Goal: Task Accomplishment & Management: Use online tool/utility

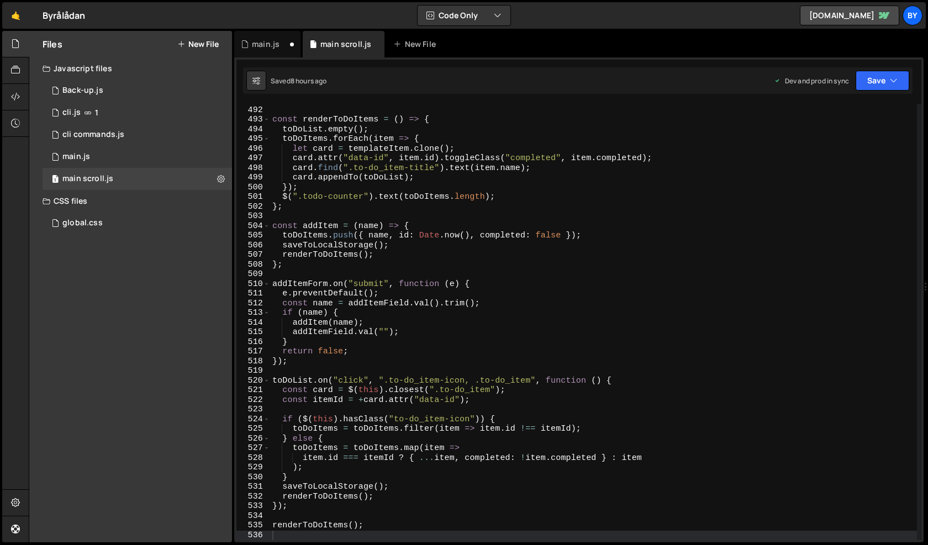
scroll to position [992, 0]
click at [98, 229] on div "global.css 0" at bounding box center [137, 223] width 189 height 22
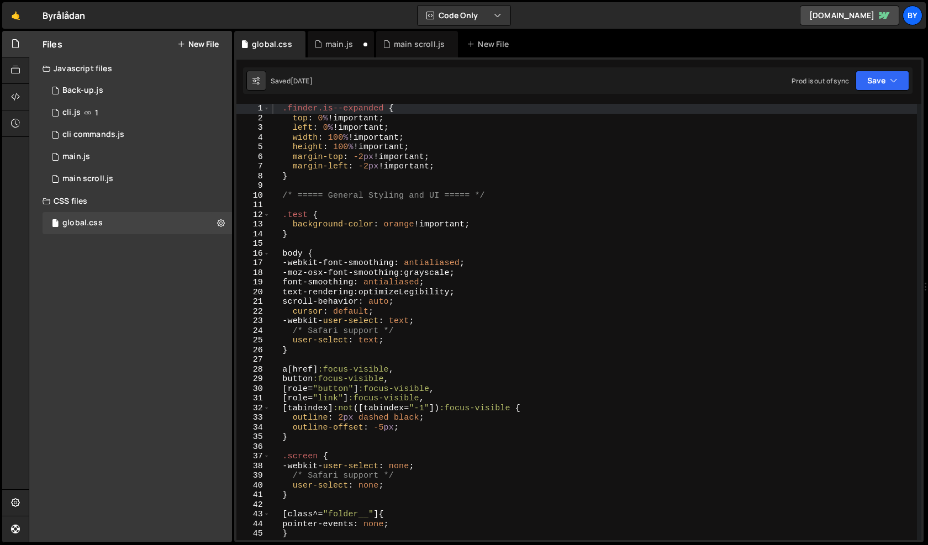
scroll to position [11994, 0]
click at [323, 144] on div ".finder.is--expanded { top : 0 % !important ; left : 0 % !important ; width : 1…" at bounding box center [593, 331] width 647 height 455
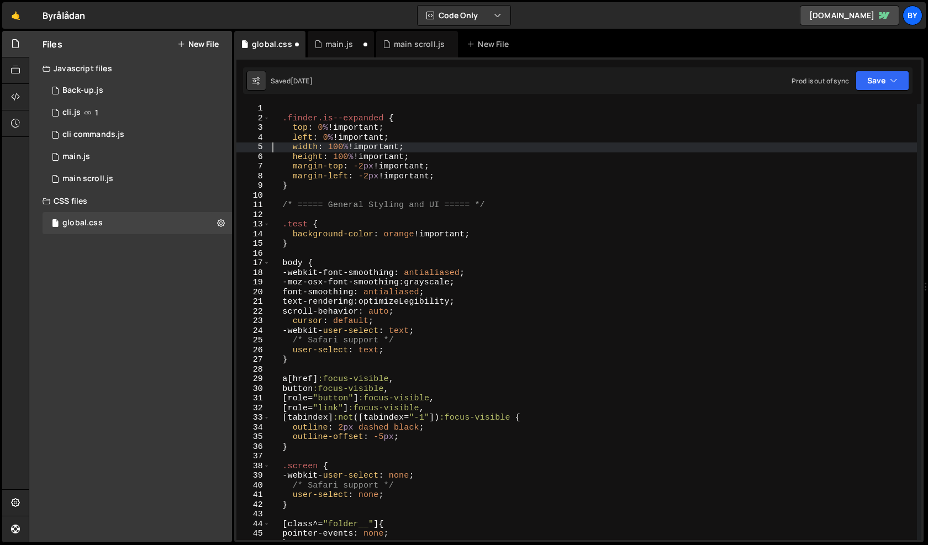
type textarea ".finder.is--expanded {"
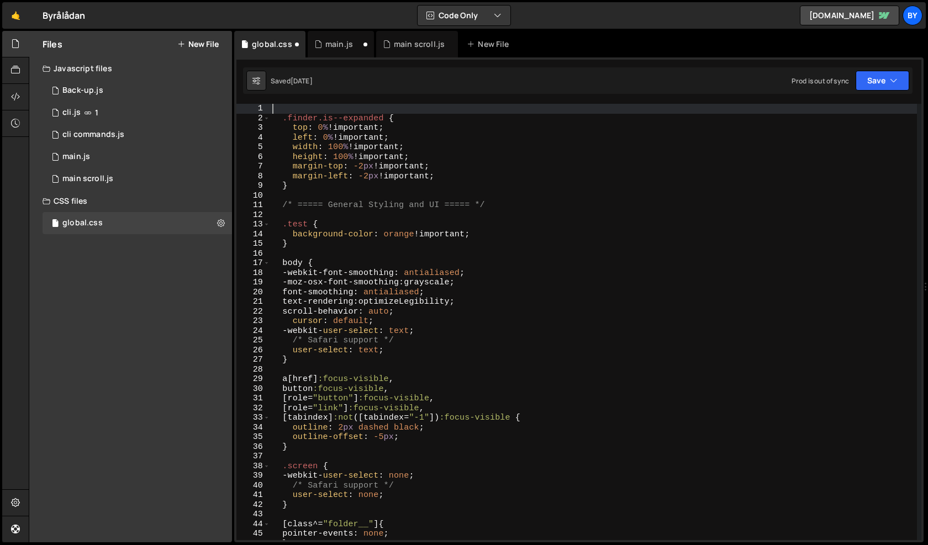
type textarea "["
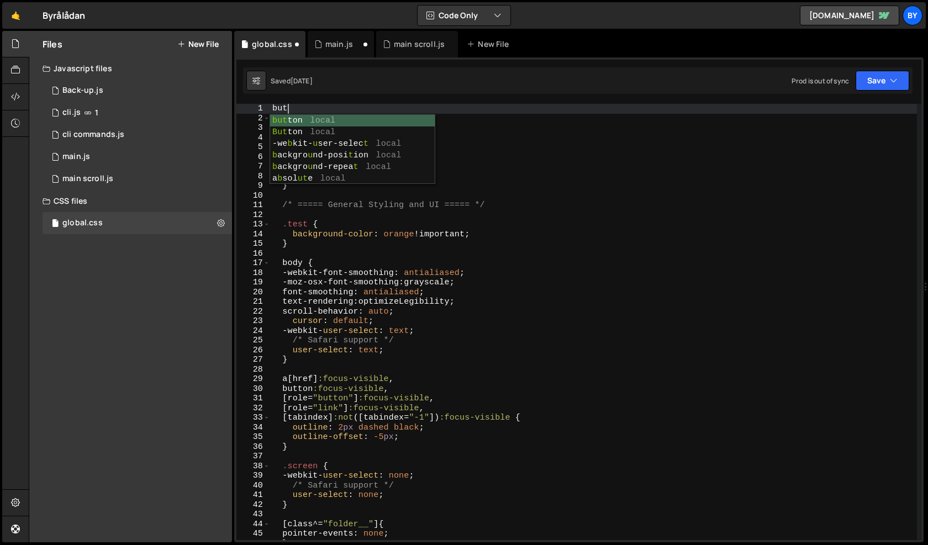
scroll to position [0, 0]
type textarea "button"
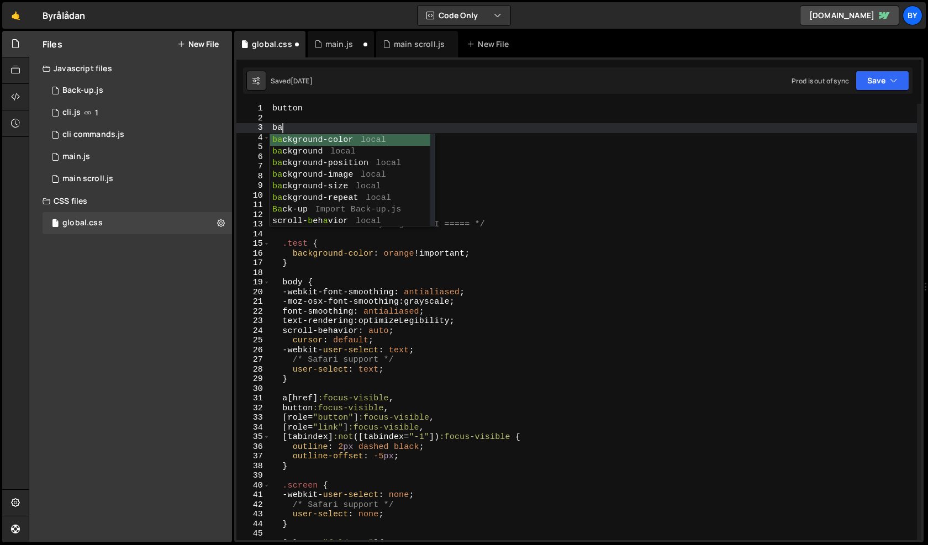
scroll to position [0, 1]
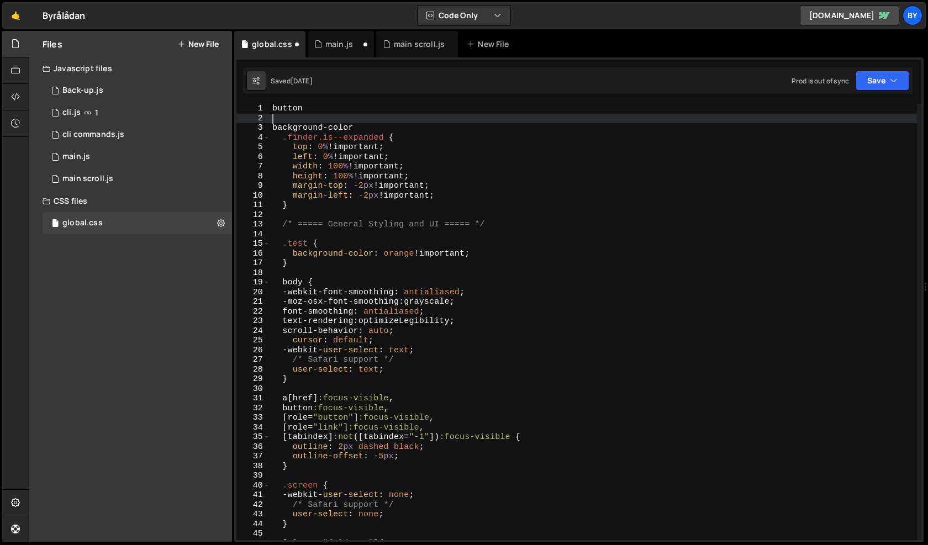
drag, startPoint x: 325, startPoint y: 116, endPoint x: 262, endPoint y: 108, distance: 64.0
click at [262, 108] on div "background-color 1 2 3 4 5 6 7 8 9 10 11 12 13 14 15 16 17 18 19 20 21 22 23 24…" at bounding box center [578, 322] width 685 height 436
type textarea "button"
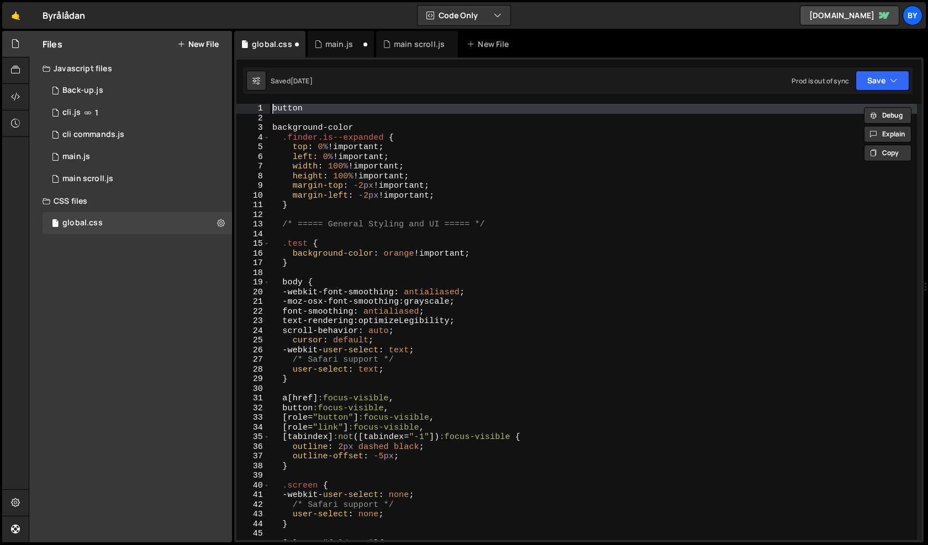
paste textarea
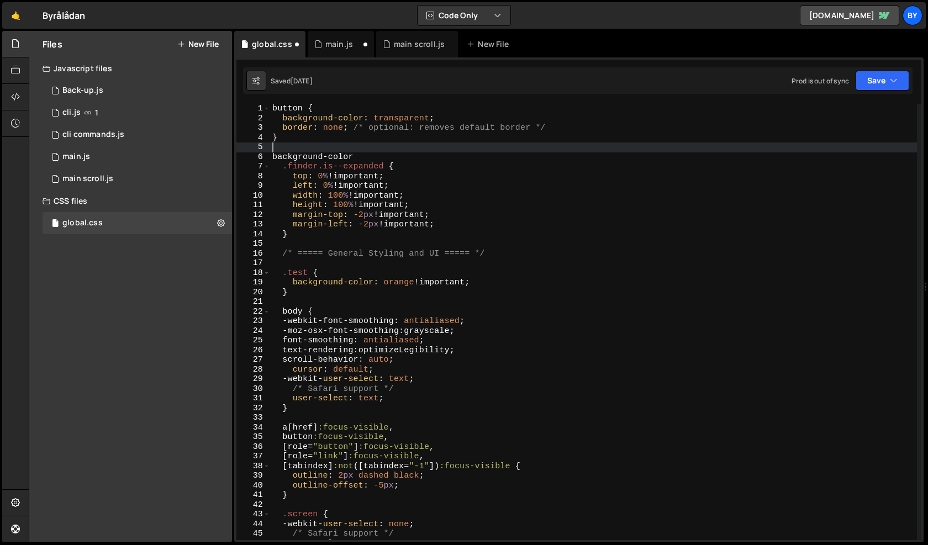
scroll to position [0, 0]
click at [444, 133] on div "button { background-color : transparent ; border : none ; /* optional: removes …" at bounding box center [593, 331] width 647 height 455
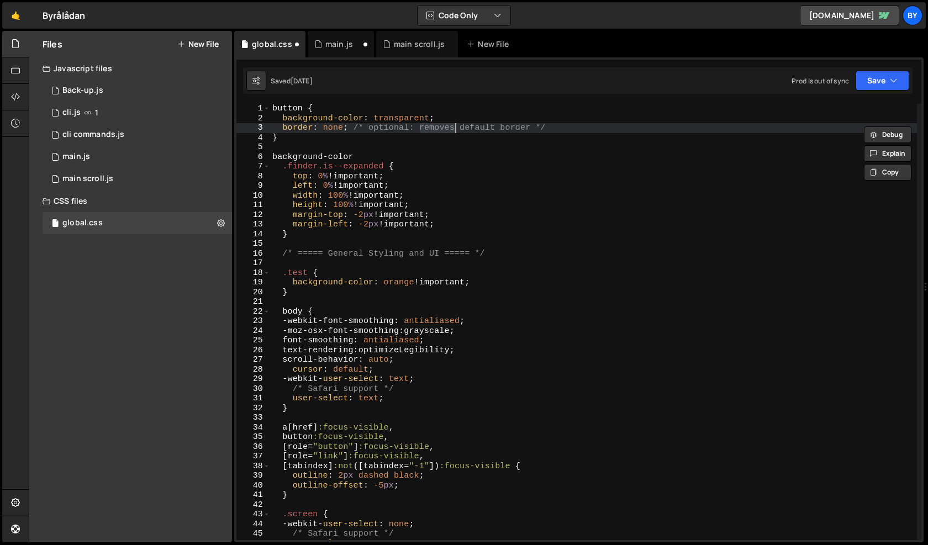
click at [444, 133] on div "button { background-color : transparent ; border : none ; /* optional: removes …" at bounding box center [593, 331] width 647 height 455
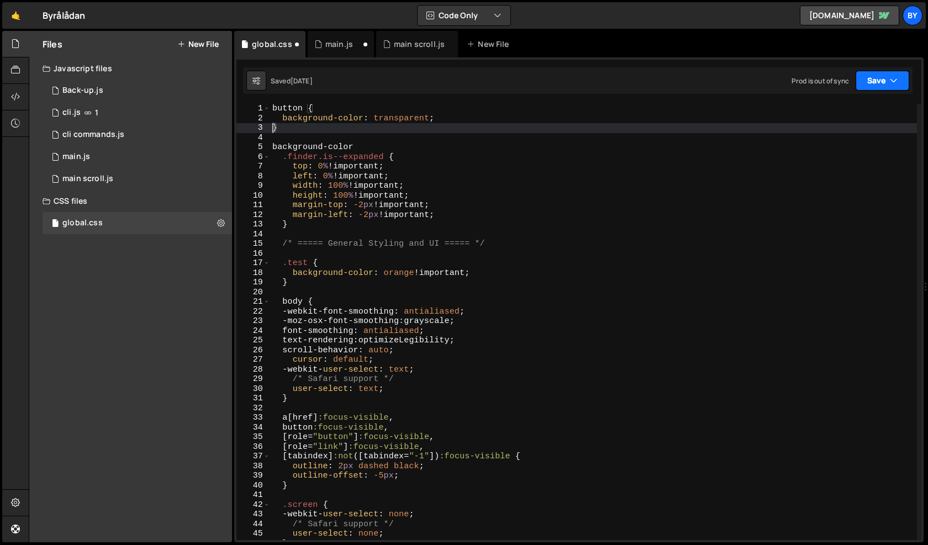
click at [872, 82] on button "Save" at bounding box center [882, 81] width 54 height 20
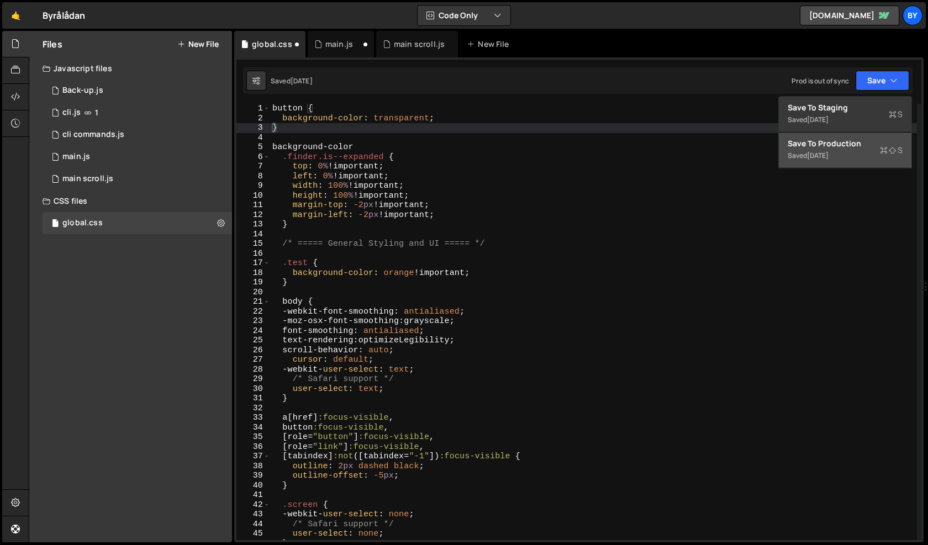
click at [818, 148] on div "Save to Production S" at bounding box center [844, 143] width 115 height 11
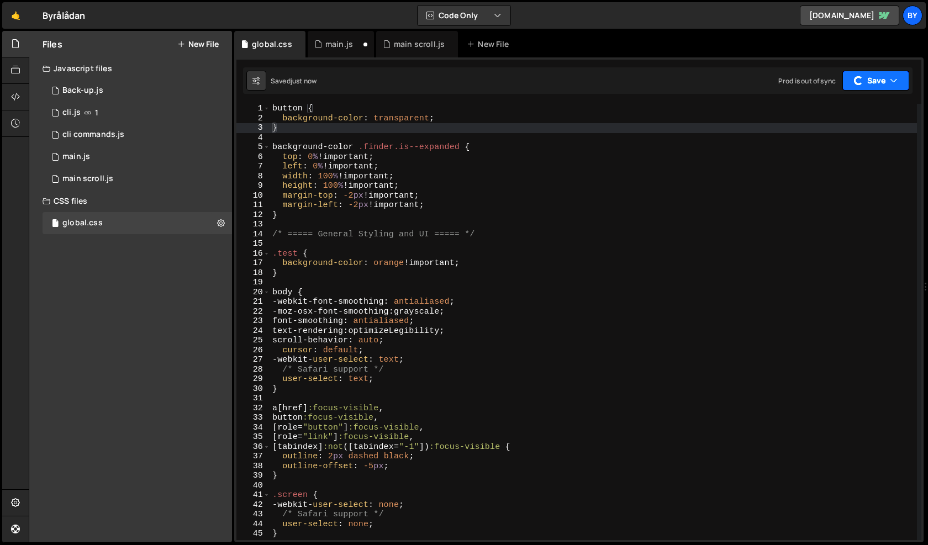
click at [862, 90] on button "Save" at bounding box center [875, 81] width 67 height 20
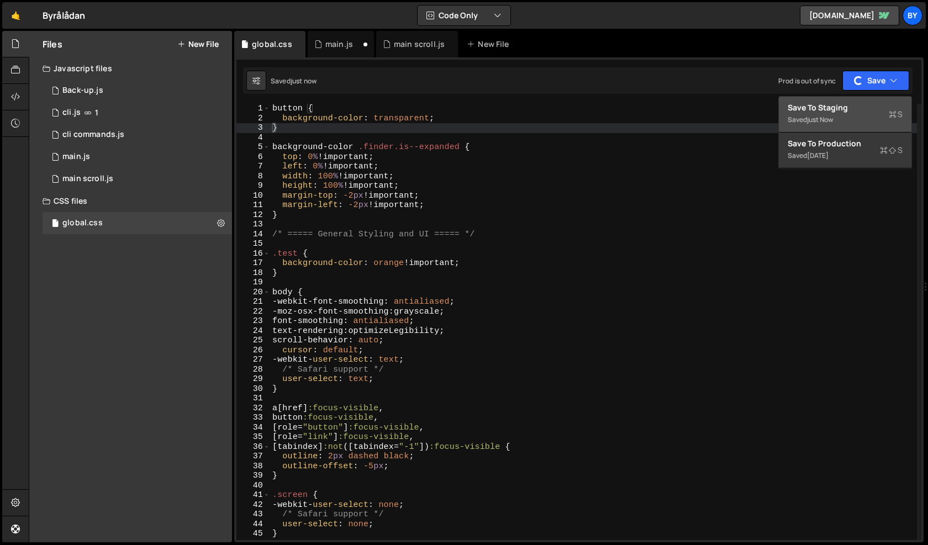
click at [842, 119] on div "Saved just now" at bounding box center [844, 119] width 115 height 13
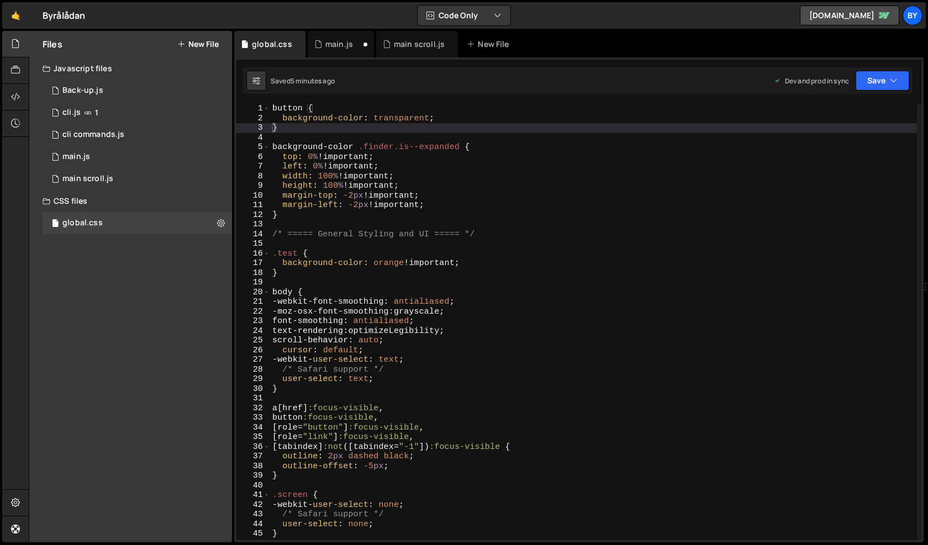
type textarea "background-color: transparent;"
click at [458, 119] on div "button { background-color : transparent ; } background-color .finder.is--expand…" at bounding box center [593, 331] width 647 height 455
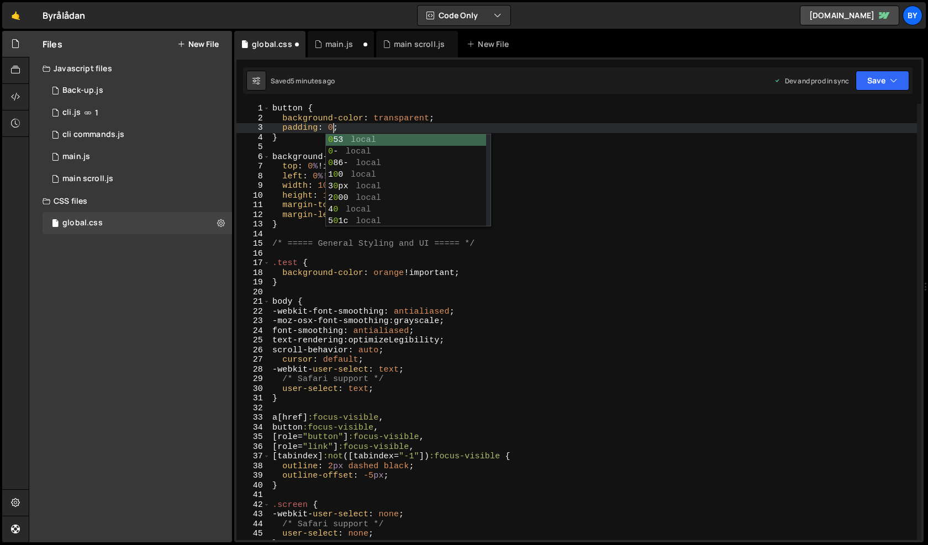
scroll to position [0, 4]
click at [680, 188] on div "button { background-color : transparent ; padding : 0 px ; } background-color .…" at bounding box center [593, 331] width 647 height 455
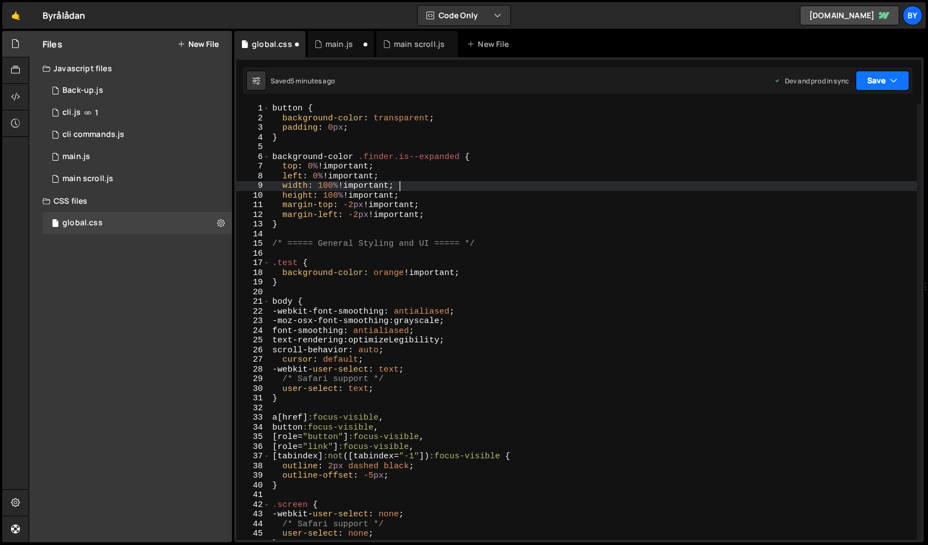
click at [891, 80] on icon "button" at bounding box center [893, 80] width 8 height 11
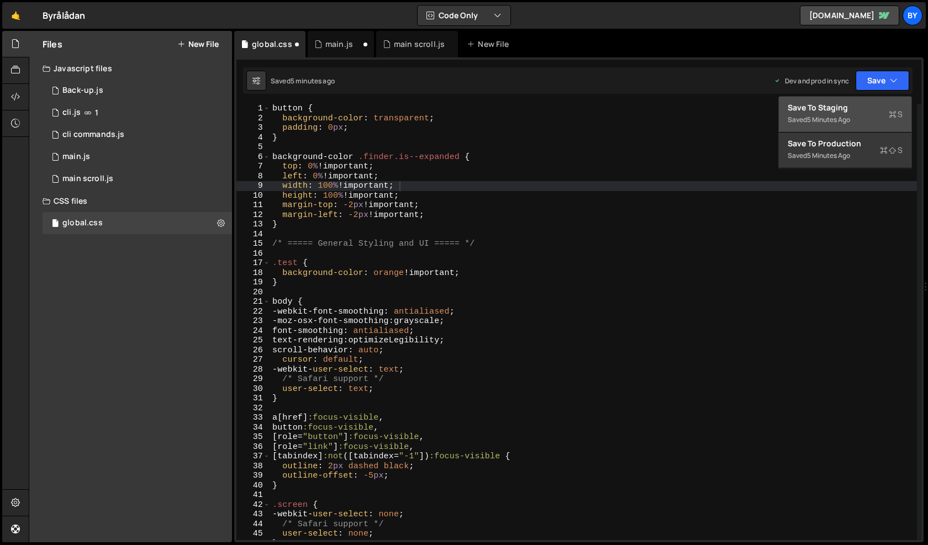
click at [876, 110] on div "Save to Staging S" at bounding box center [844, 107] width 115 height 11
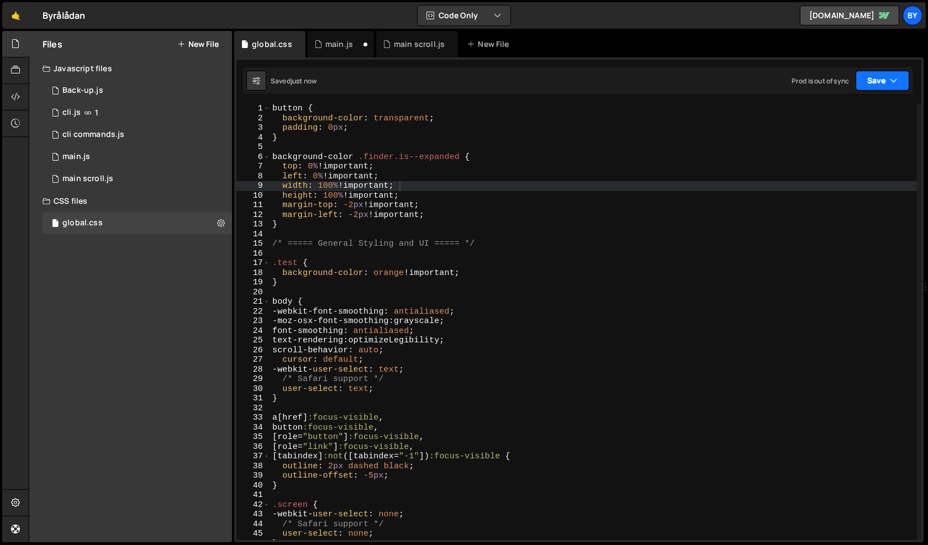
click at [886, 76] on button "Save" at bounding box center [882, 81] width 54 height 20
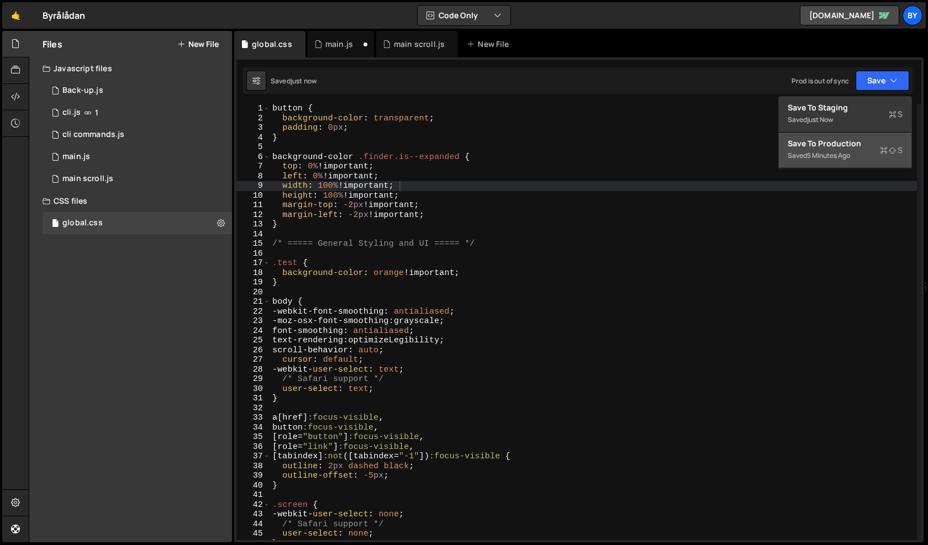
click at [840, 162] on button "Save to Production S Saved 5 minutes ago" at bounding box center [844, 151] width 133 height 36
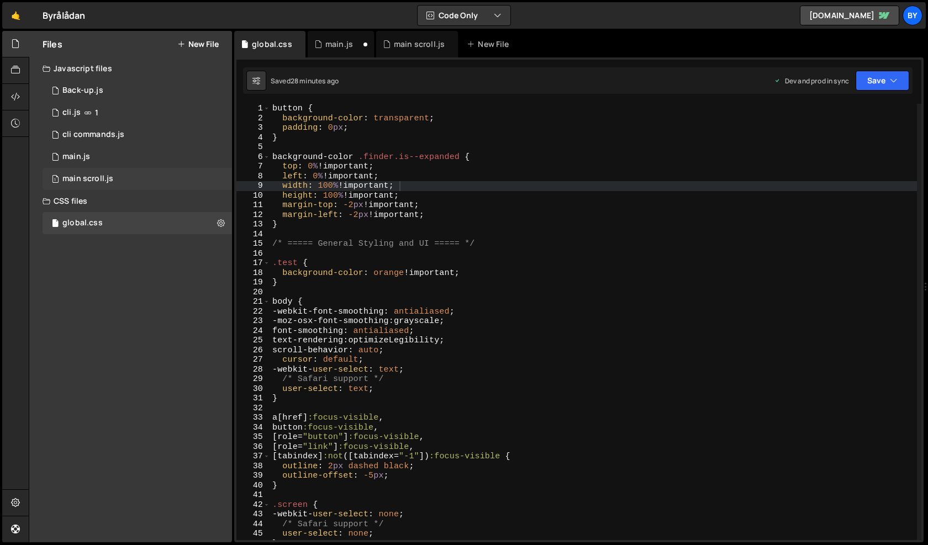
click at [139, 169] on div "1 main scroll.js 0" at bounding box center [137, 179] width 189 height 22
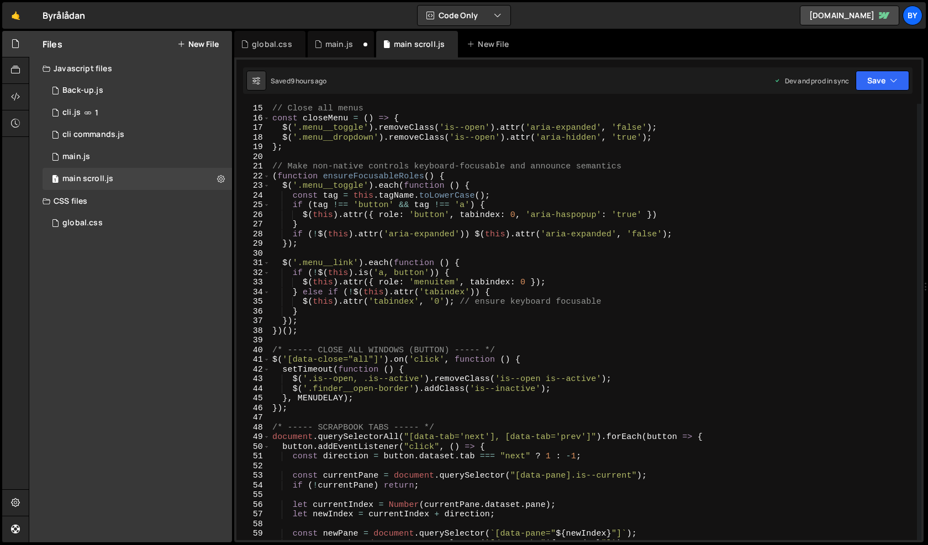
scroll to position [0, 0]
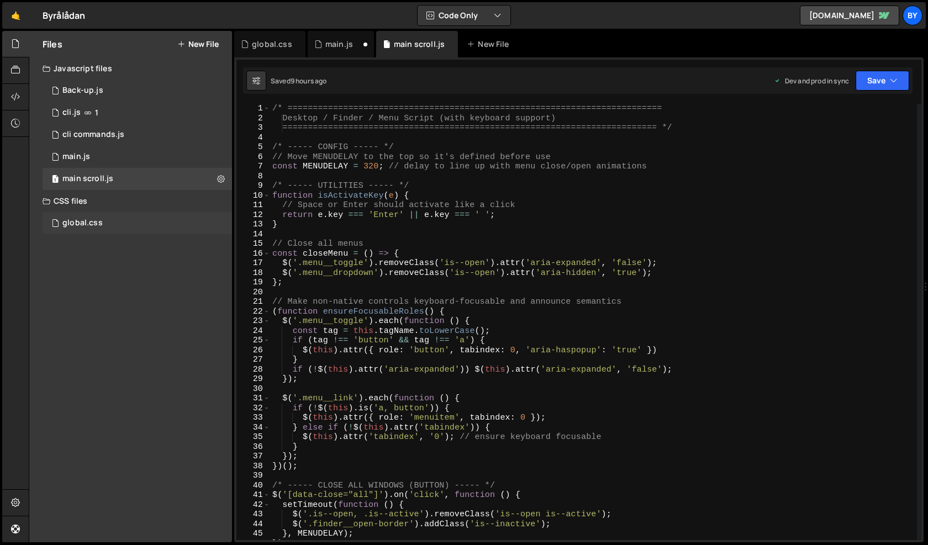
click at [147, 229] on div "global.css 0" at bounding box center [137, 223] width 189 height 22
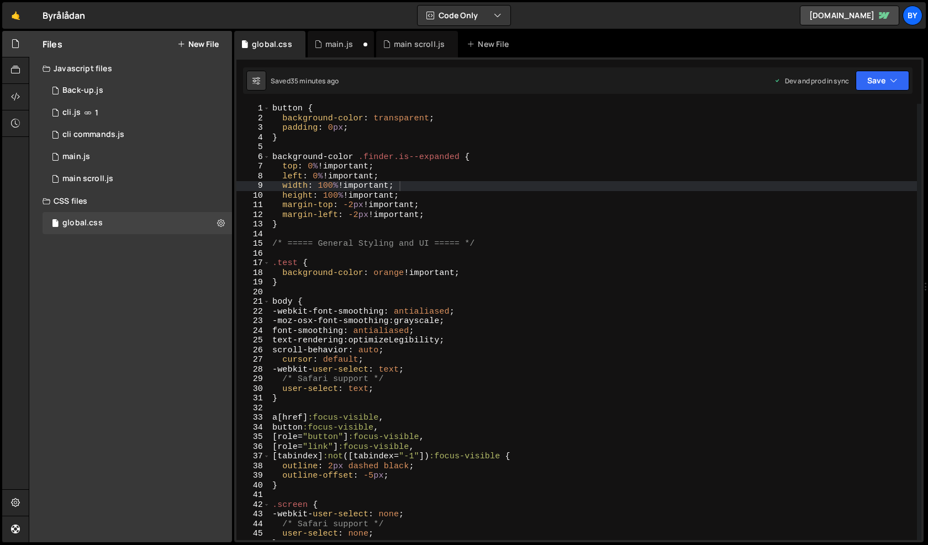
scroll to position [11994, 0]
click at [428, 139] on div "button { background-color : transparent ; padding : 0 px ; } background-color .…" at bounding box center [593, 331] width 647 height 455
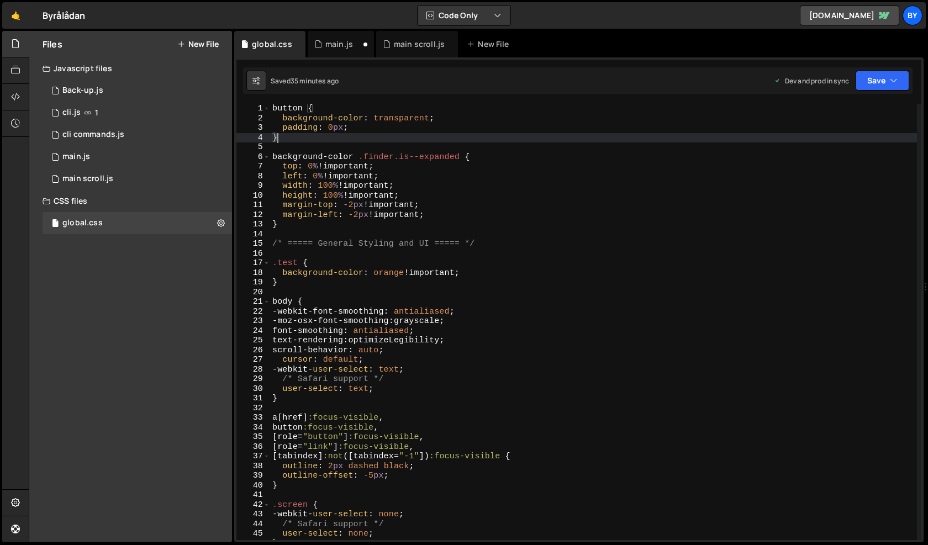
scroll to position [0, 0]
click at [425, 128] on div "button { background-color : transparent ; padding : 0 px ; } background-color .…" at bounding box center [593, 331] width 647 height 455
type textarea "padding: 0px;"
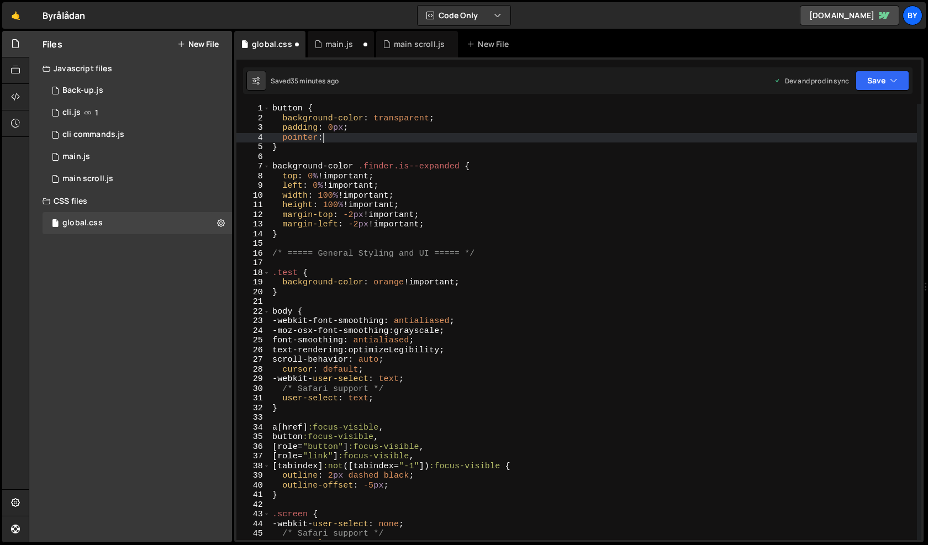
scroll to position [0, 3]
type textarea "p"
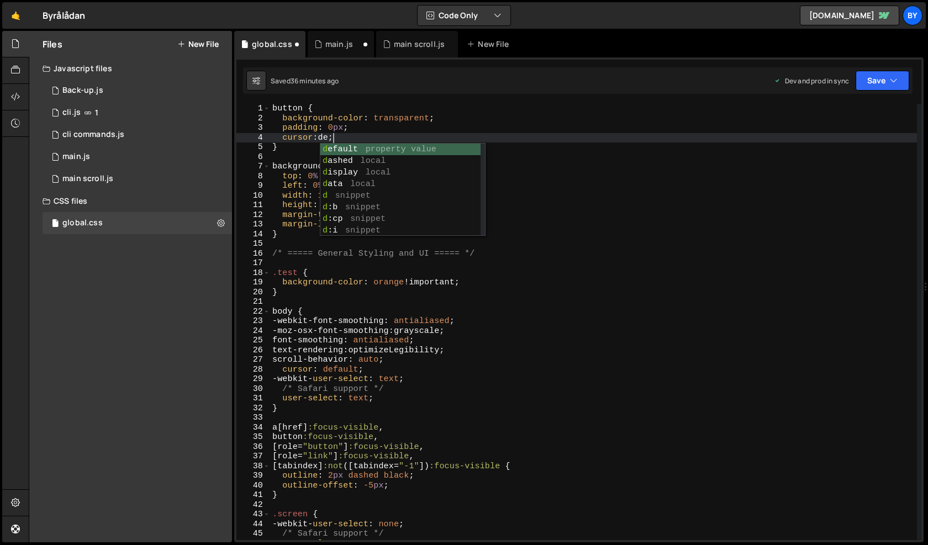
scroll to position [0, 3]
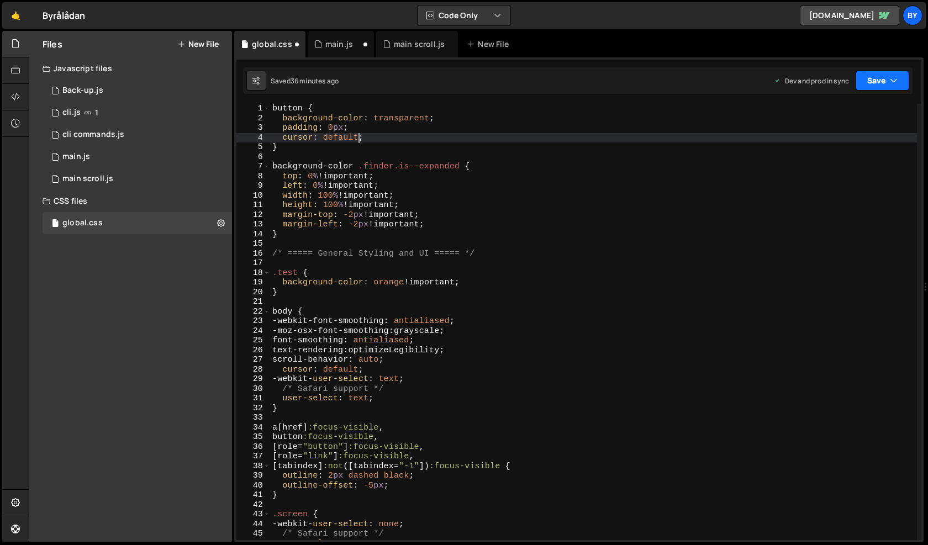
type textarea "cursor: default;"
click at [887, 73] on button "Save" at bounding box center [882, 81] width 54 height 20
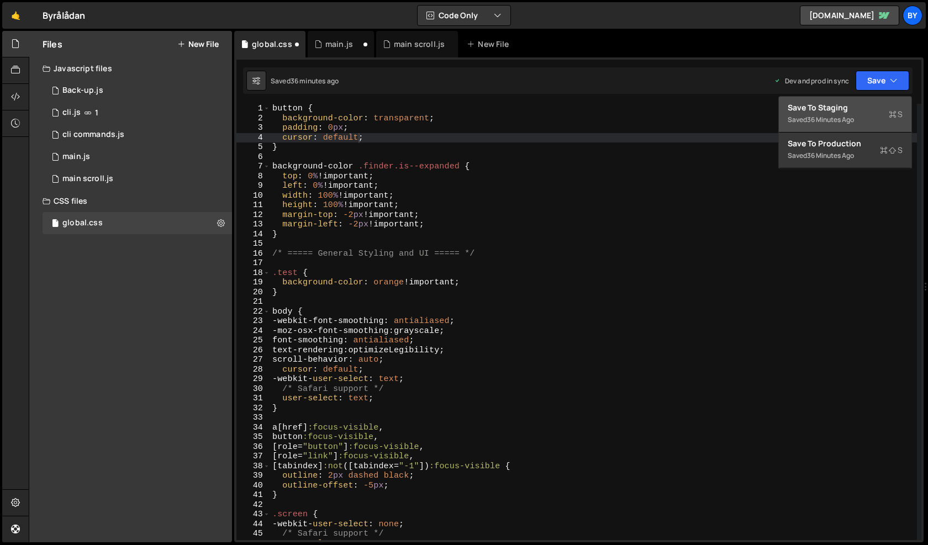
click at [867, 98] on button "Save to Staging S Saved 36 minutes ago" at bounding box center [844, 115] width 133 height 36
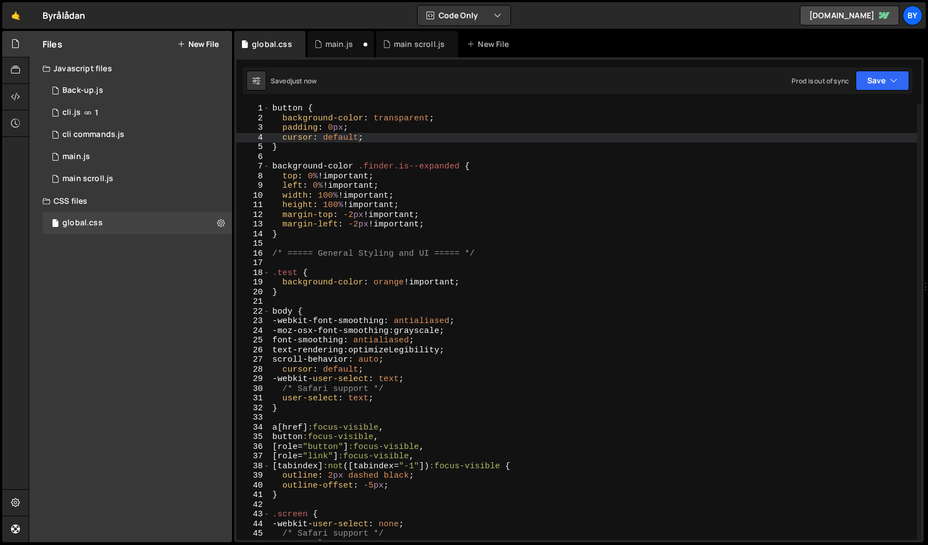
click at [914, 77] on div "1 Type cmd + s to save your Javascript file. הההההההההההההההההההההההההההההההההה…" at bounding box center [578, 299] width 689 height 485
click at [900, 81] on button "Save" at bounding box center [882, 81] width 54 height 20
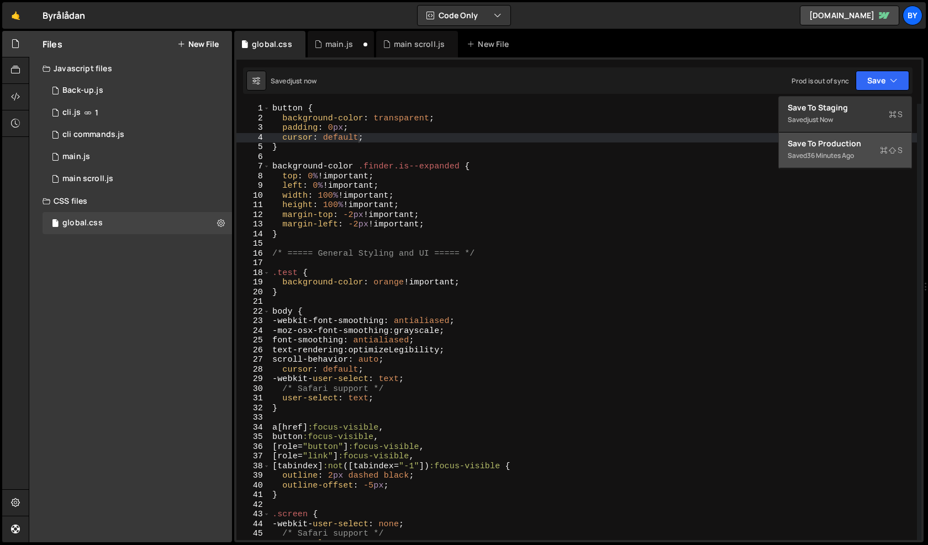
click at [874, 139] on div "Save to Production S" at bounding box center [844, 143] width 115 height 11
